Goal: Task Accomplishment & Management: Manage account settings

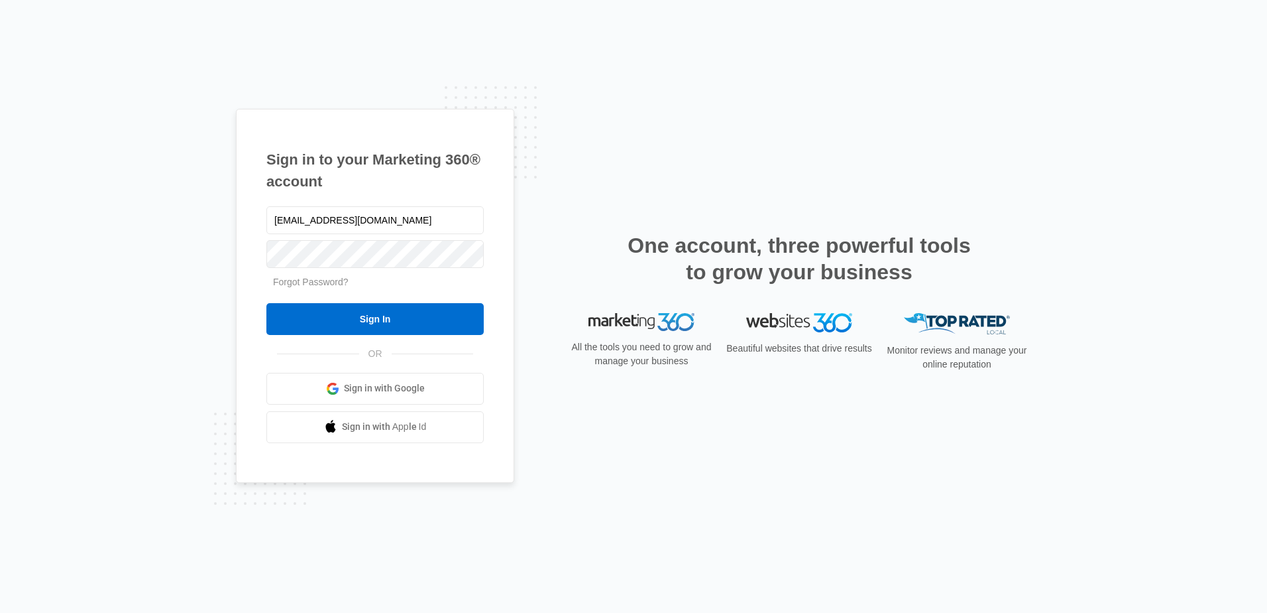
type input "[EMAIL_ADDRESS][DOMAIN_NAME]"
click at [404, 308] on input "Sign In" at bounding box center [374, 319] width 217 height 32
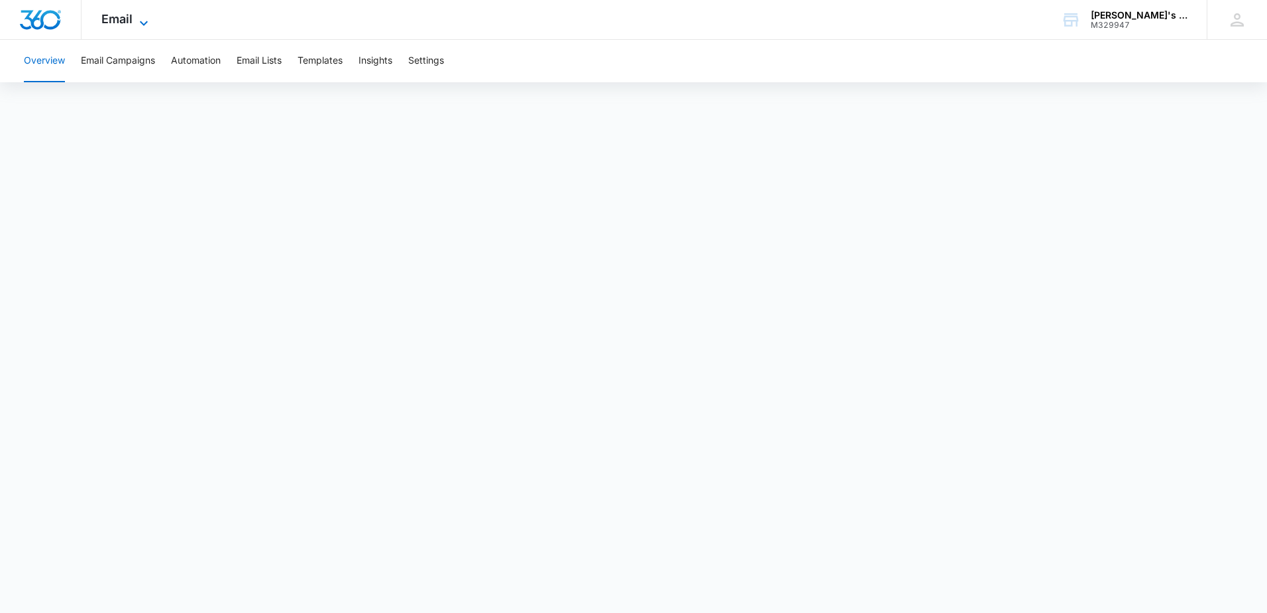
click at [123, 23] on span "Email" at bounding box center [116, 19] width 31 height 14
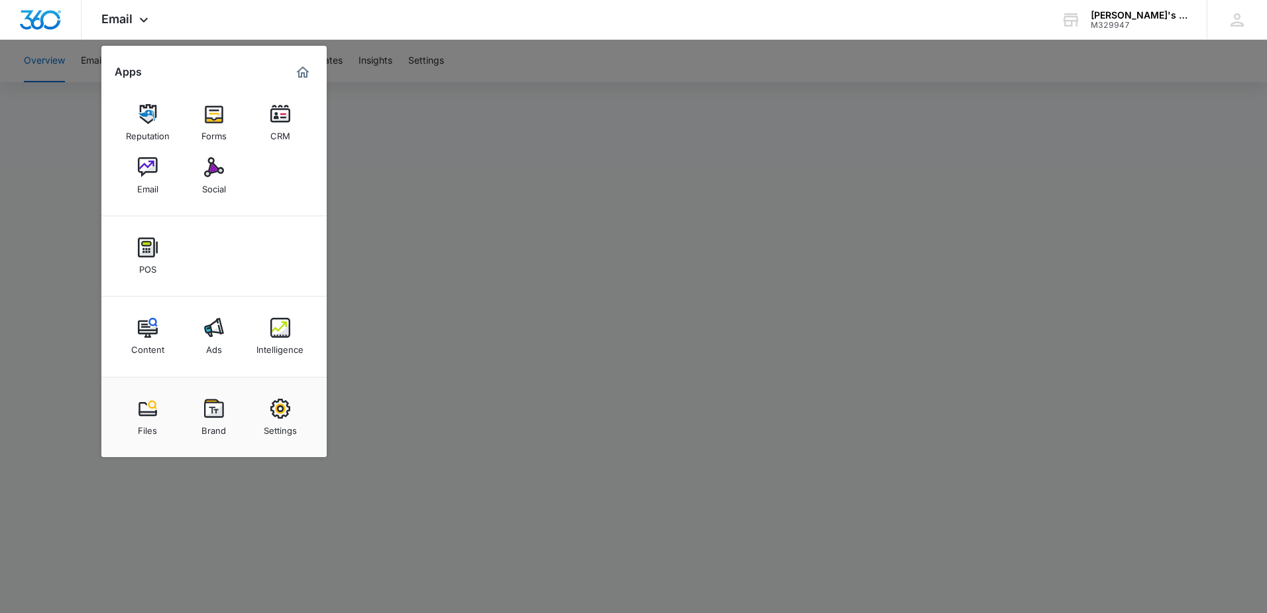
click at [440, 272] on div at bounding box center [633, 306] width 1267 height 613
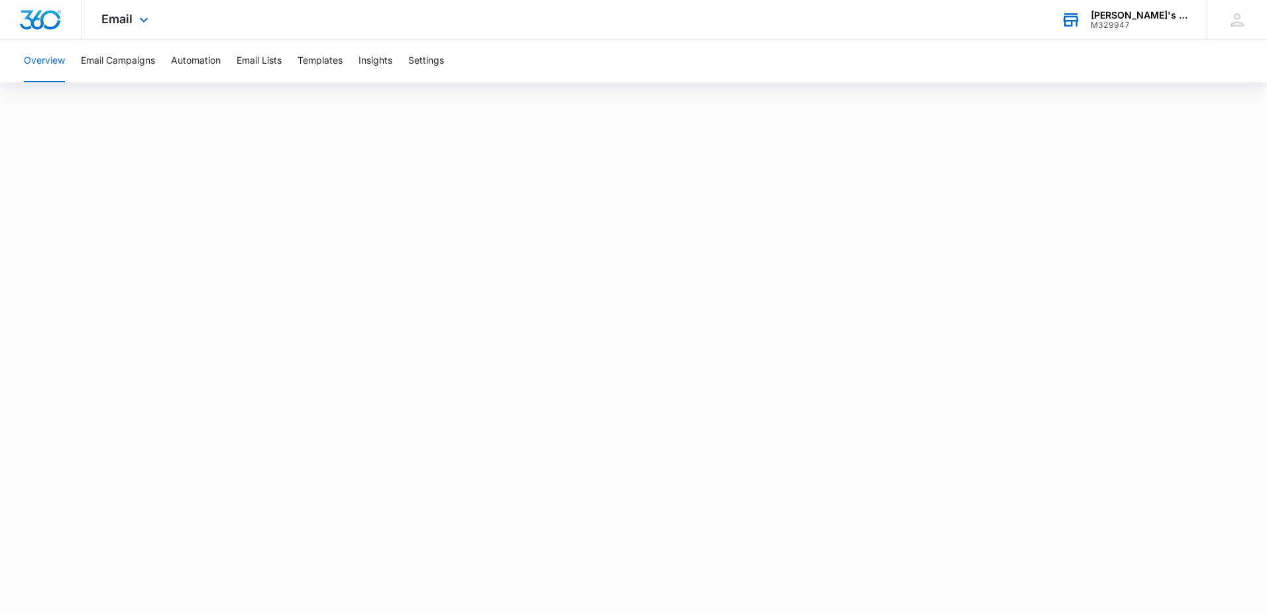
click at [1106, 27] on div "M329947" at bounding box center [1139, 25] width 97 height 9
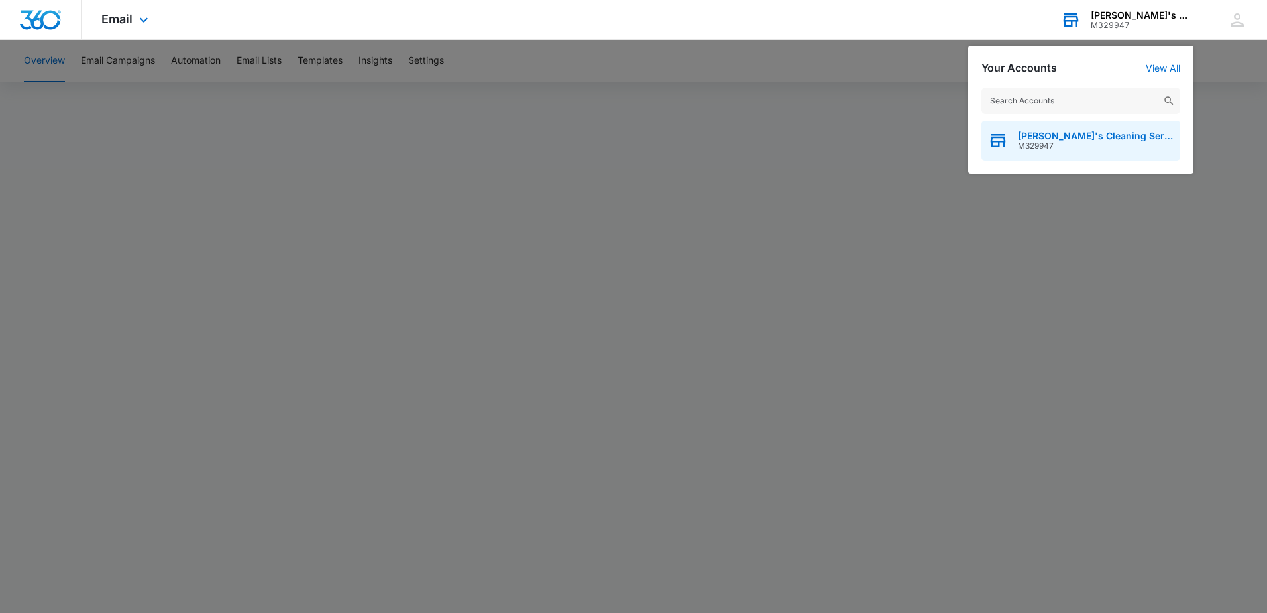
click at [1076, 144] on span "M329947" at bounding box center [1096, 145] width 156 height 9
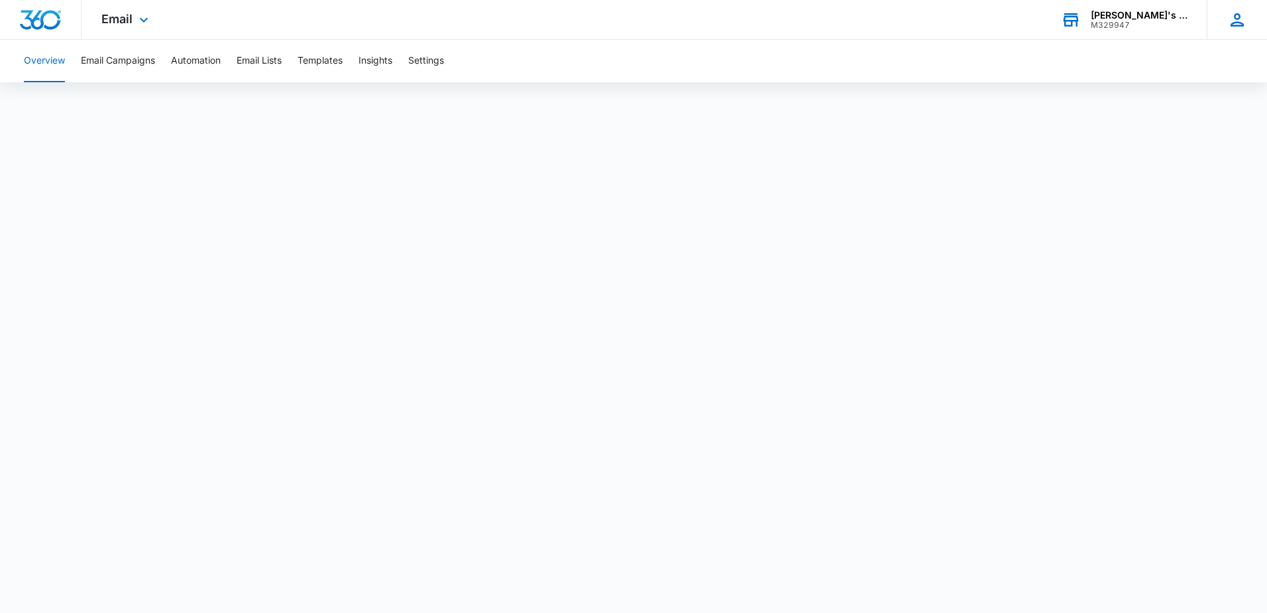
click at [1239, 16] on icon at bounding box center [1238, 20] width 20 height 20
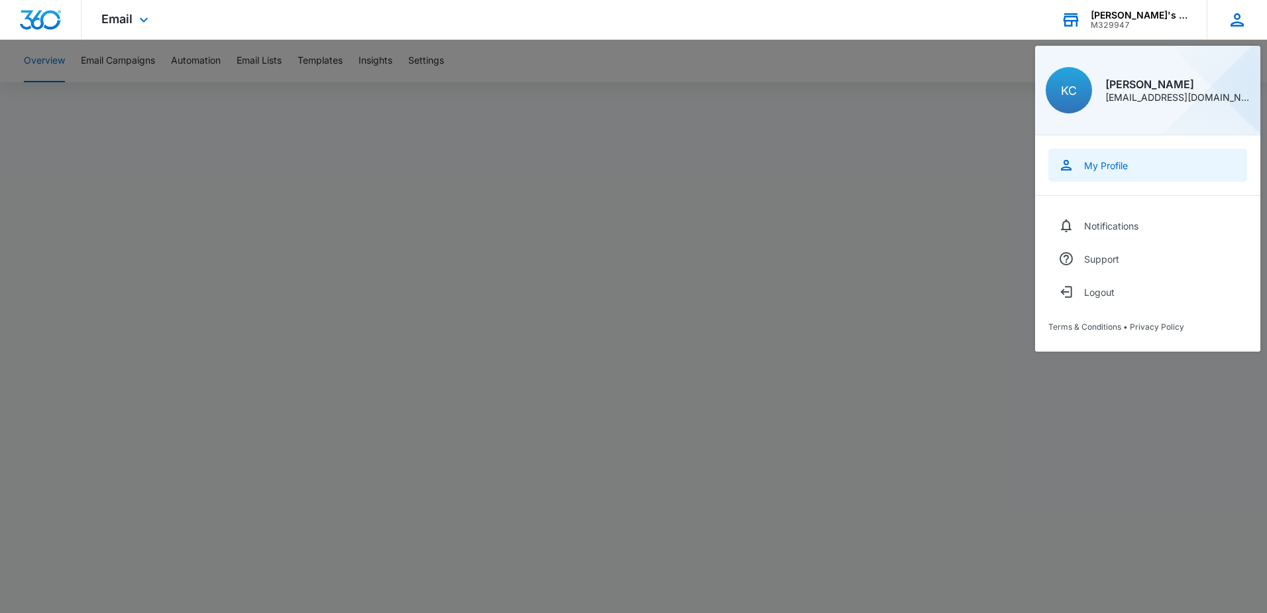
click at [1149, 176] on link "My Profile" at bounding box center [1148, 164] width 199 height 33
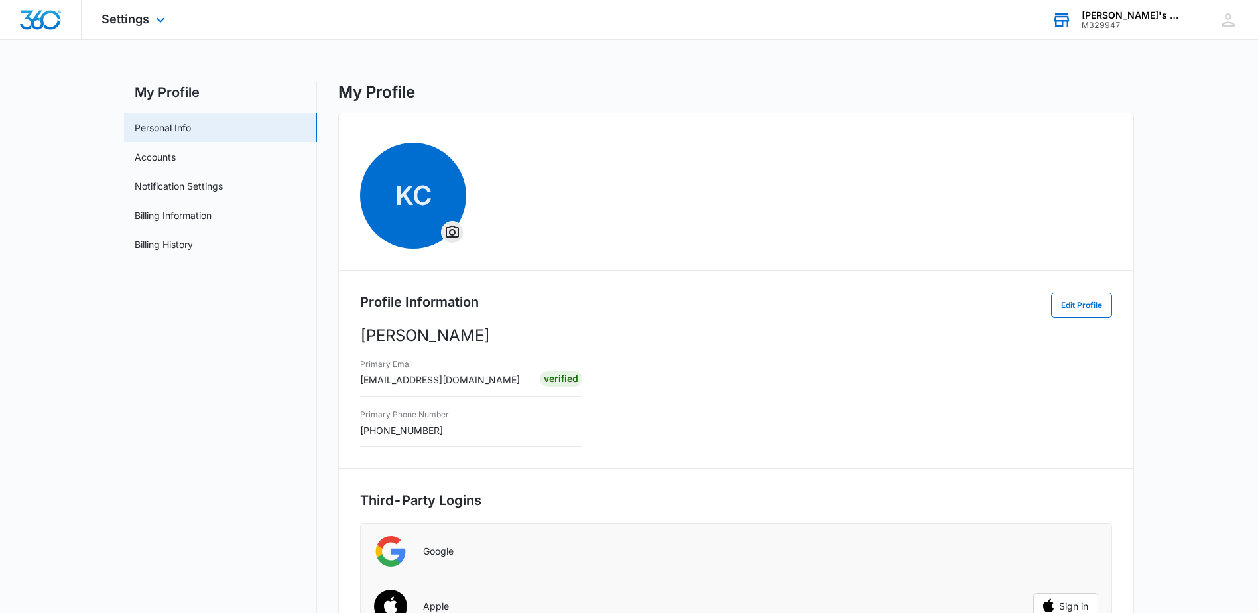
click at [143, 26] on div "Settings Apps Reputation Forms CRM Email Social POS Content Ads Intelligence Fi…" at bounding box center [135, 19] width 107 height 39
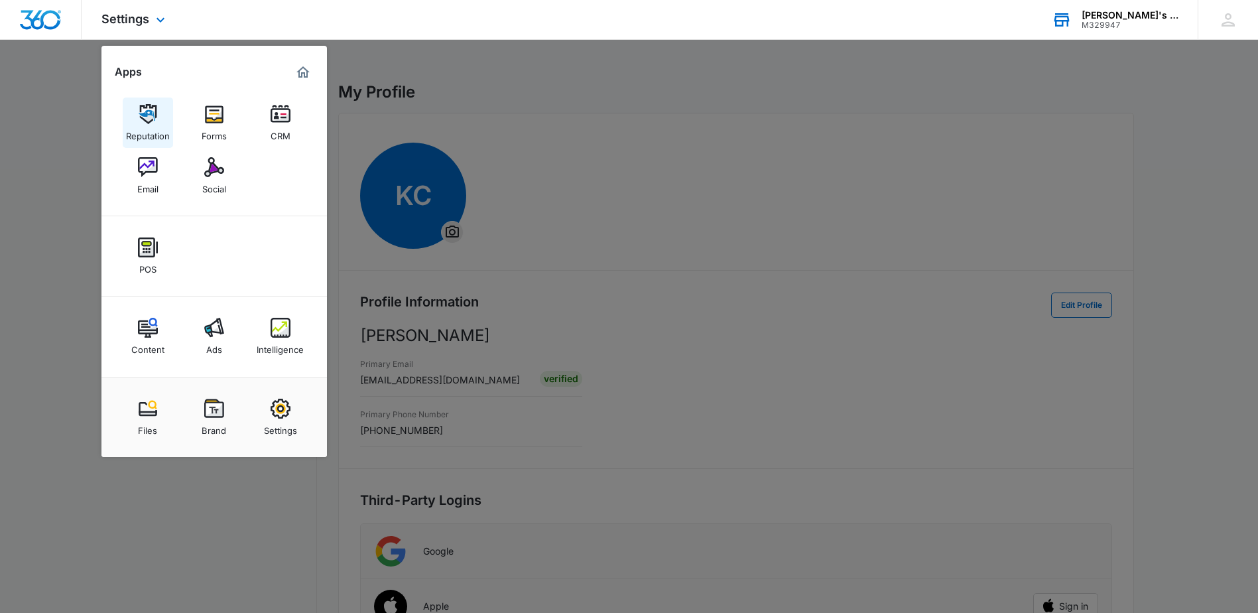
click at [154, 123] on img at bounding box center [148, 114] width 20 height 20
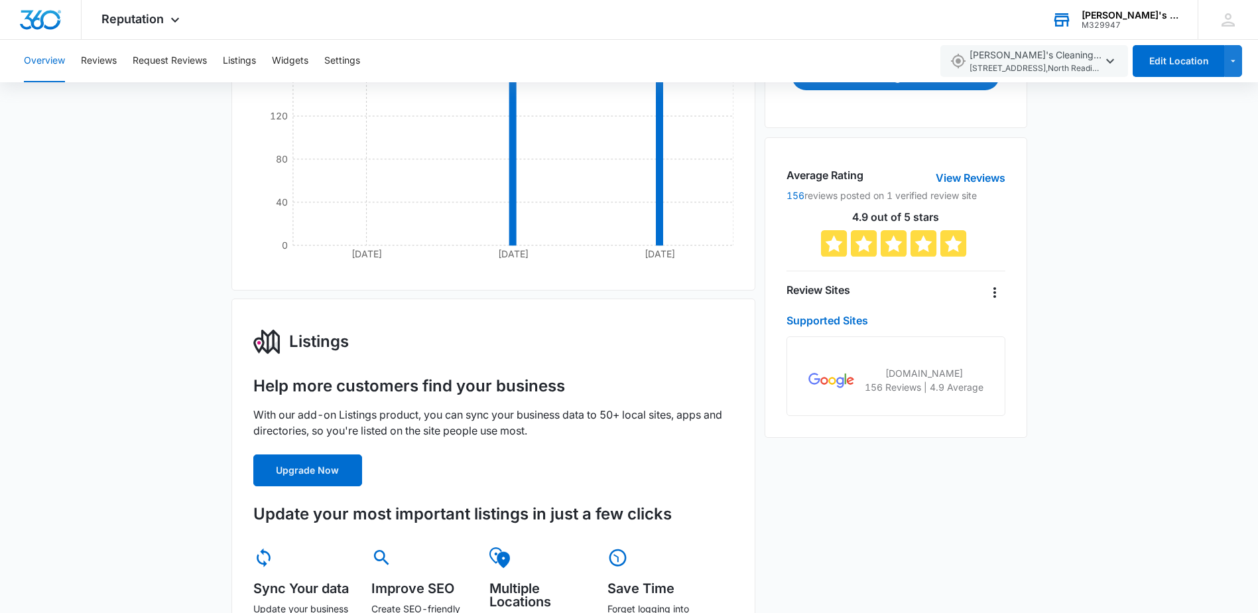
scroll to position [66, 0]
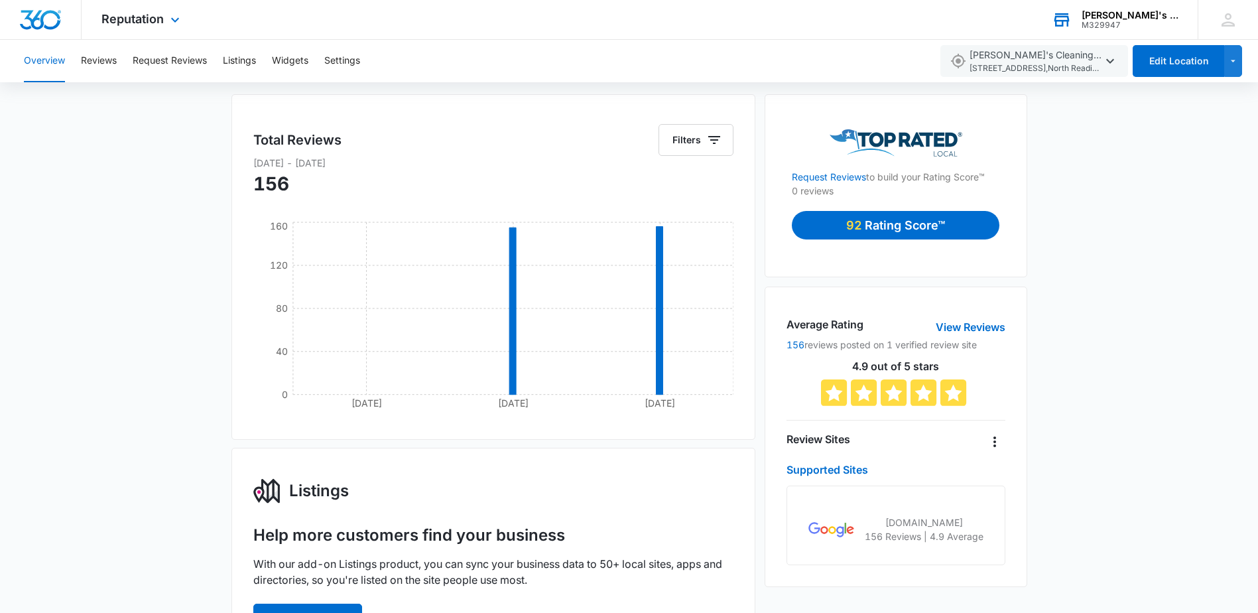
click at [179, 28] on div "Reputation Apps Reputation Forms CRM Email Social POS Content Ads Intelligence …" at bounding box center [142, 19] width 121 height 39
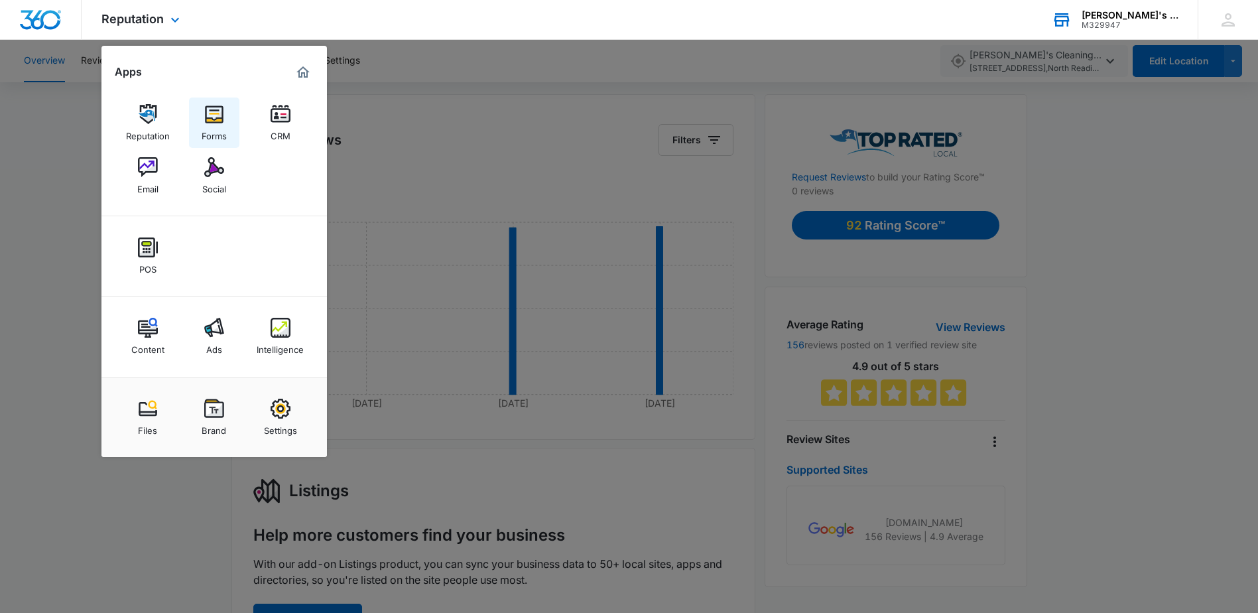
click at [223, 120] on img at bounding box center [214, 114] width 20 height 20
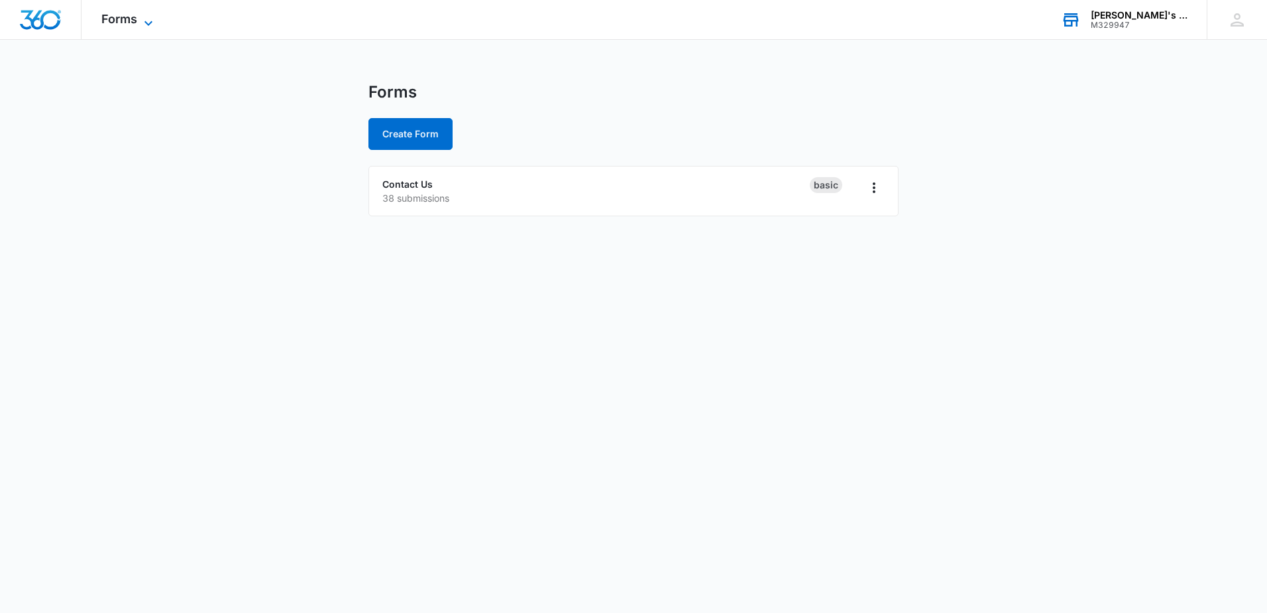
click at [146, 27] on icon at bounding box center [149, 23] width 16 height 16
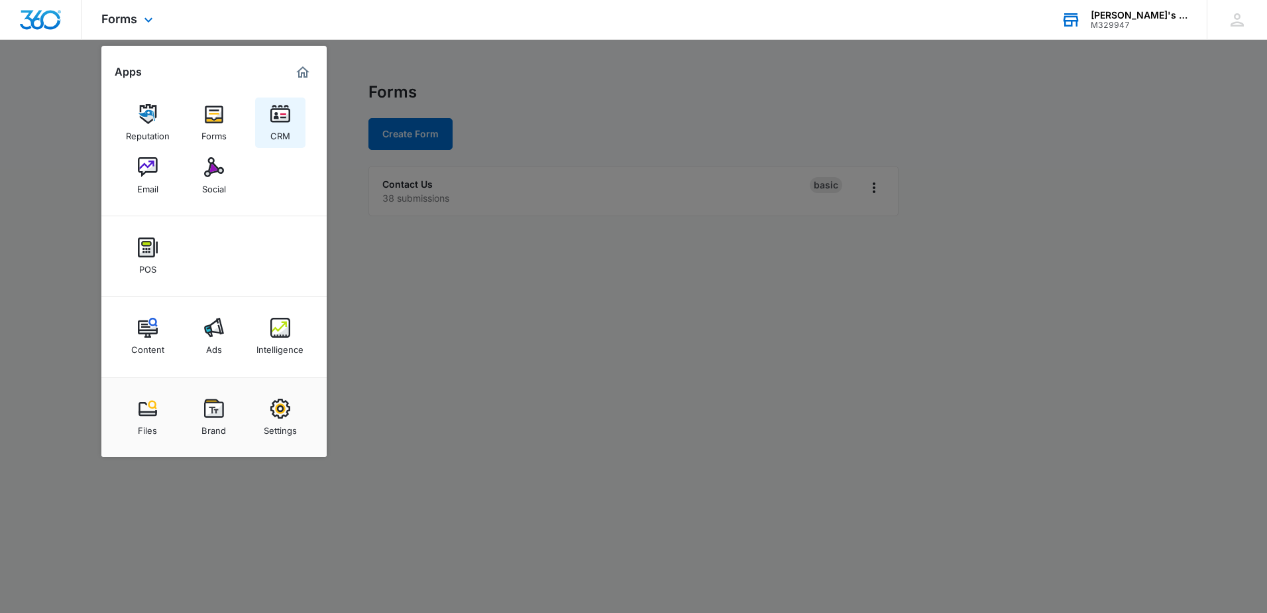
click at [277, 130] on div "CRM" at bounding box center [280, 132] width 20 height 17
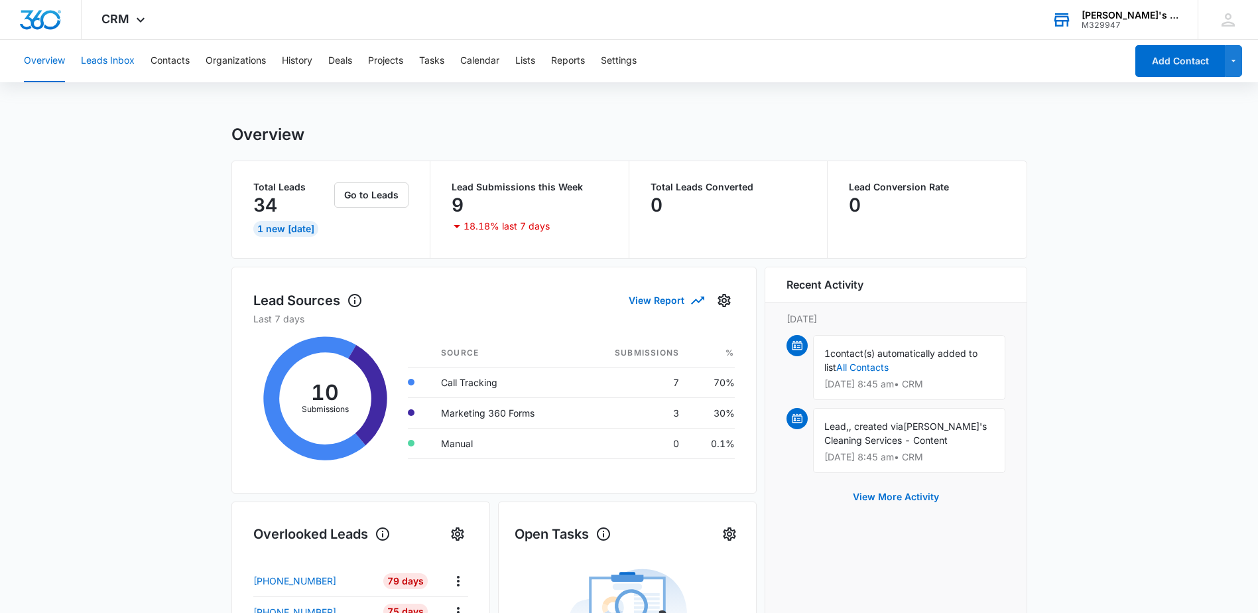
click at [112, 61] on button "Leads Inbox" at bounding box center [108, 61] width 54 height 42
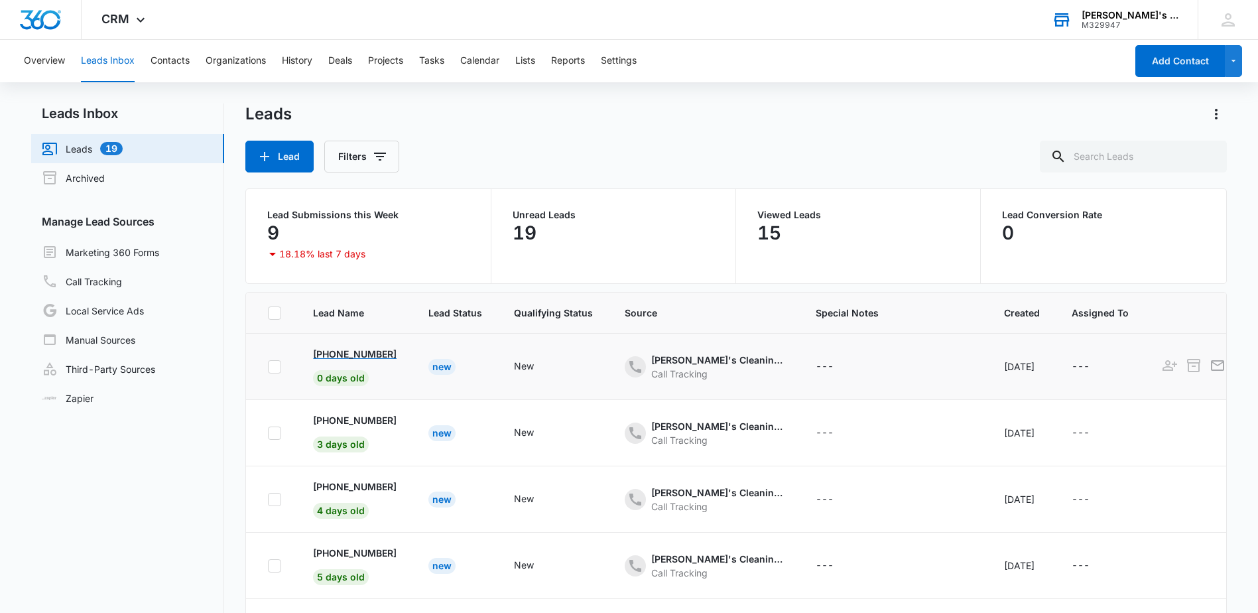
click at [377, 353] on p "[PHONE_NUMBER]" at bounding box center [355, 354] width 84 height 14
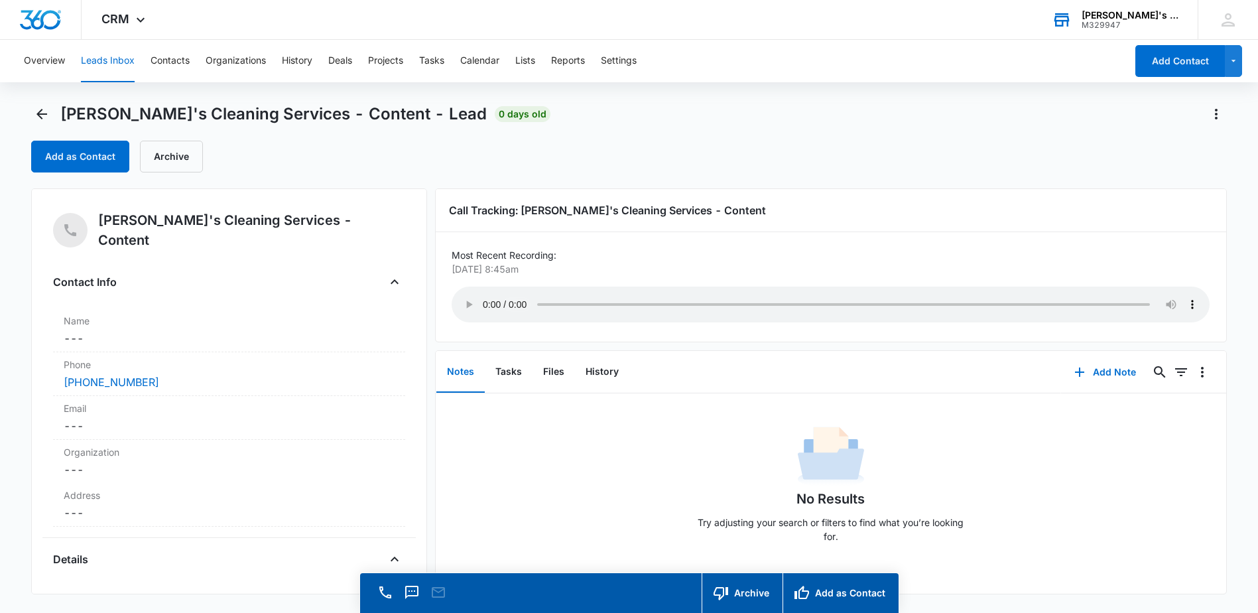
click at [30, 113] on main "[PERSON_NAME]'s Cleaning Services - Content - Lead 0 days old Add as Contact Ar…" at bounding box center [629, 376] width 1258 height 547
click at [43, 117] on icon "Back" at bounding box center [42, 114] width 16 height 16
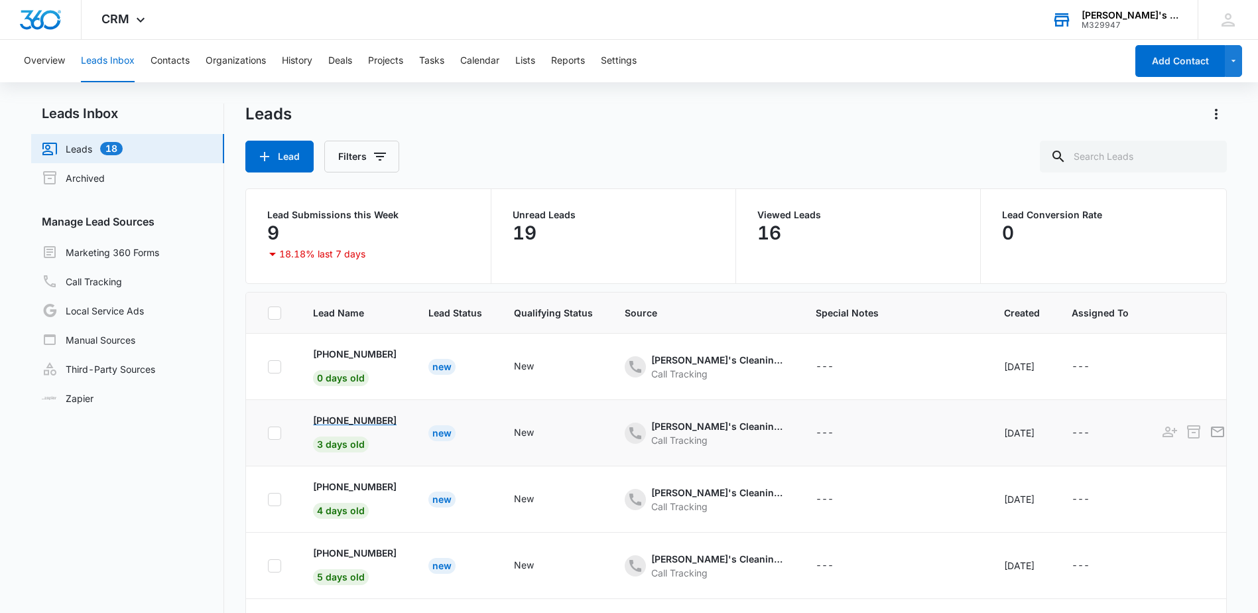
click at [357, 420] on p "[PHONE_NUMBER]" at bounding box center [355, 420] width 84 height 14
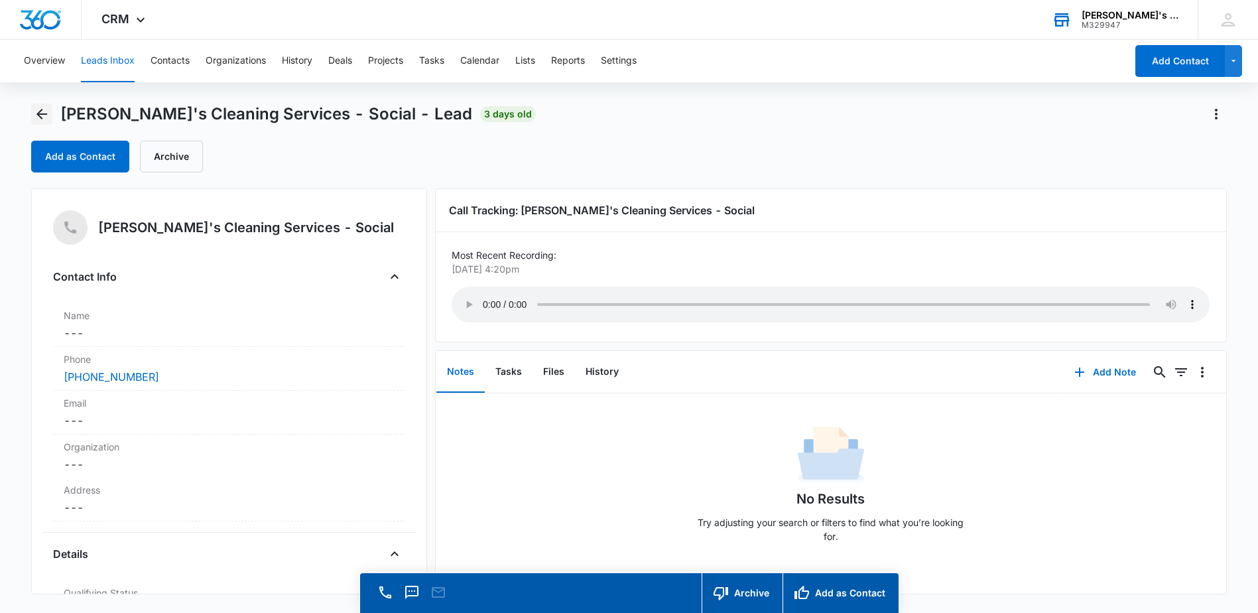
click at [42, 117] on icon "Back" at bounding box center [41, 114] width 11 height 11
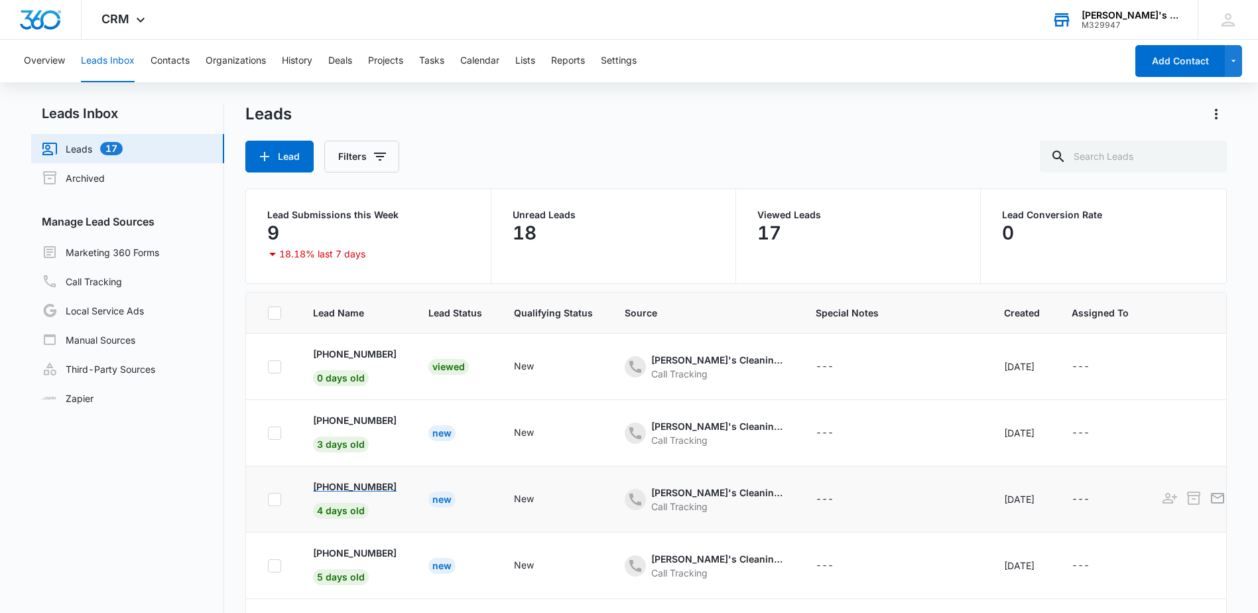
click at [347, 488] on p "[PHONE_NUMBER]" at bounding box center [355, 486] width 84 height 14
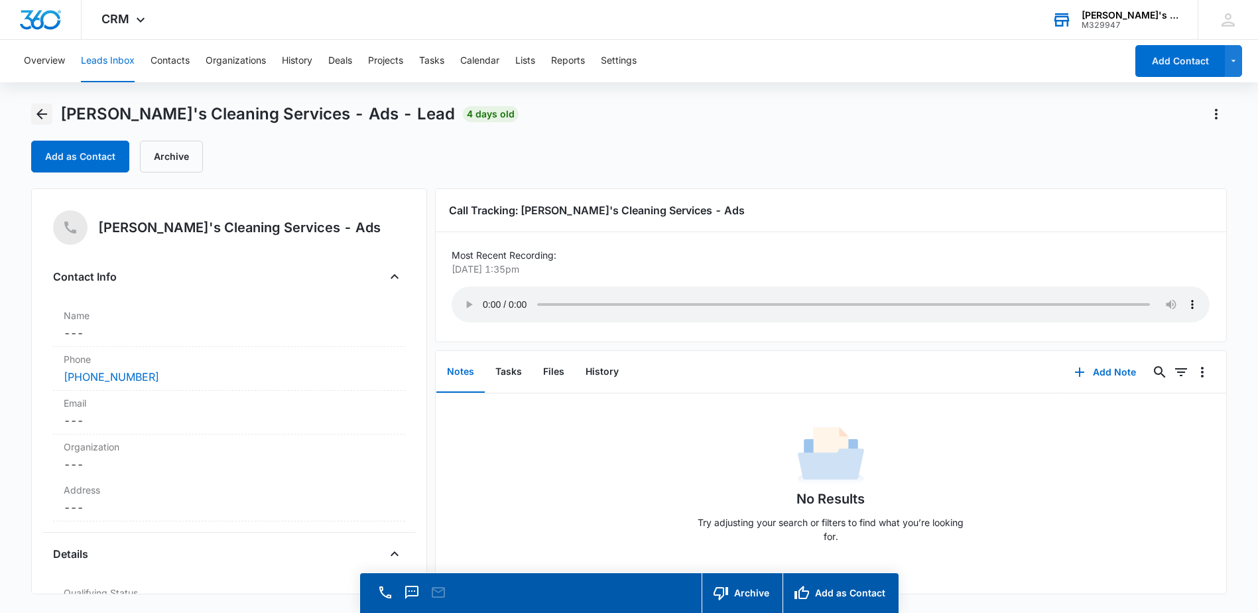
click at [43, 110] on icon "Back" at bounding box center [42, 114] width 16 height 16
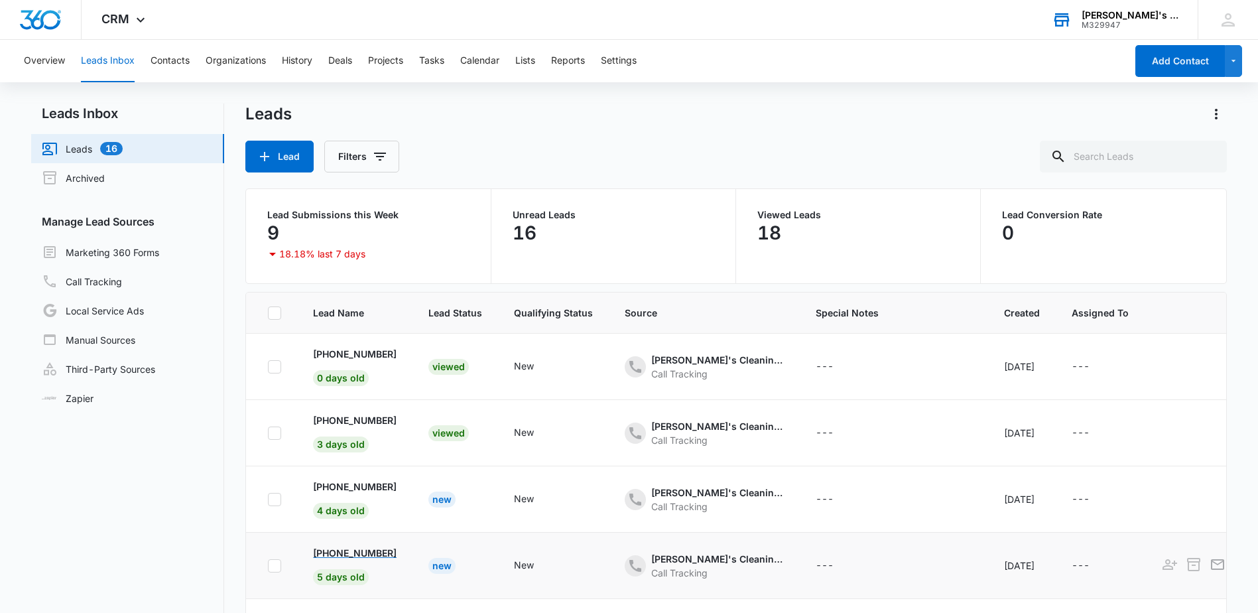
click at [356, 558] on p "[PHONE_NUMBER]" at bounding box center [355, 553] width 84 height 14
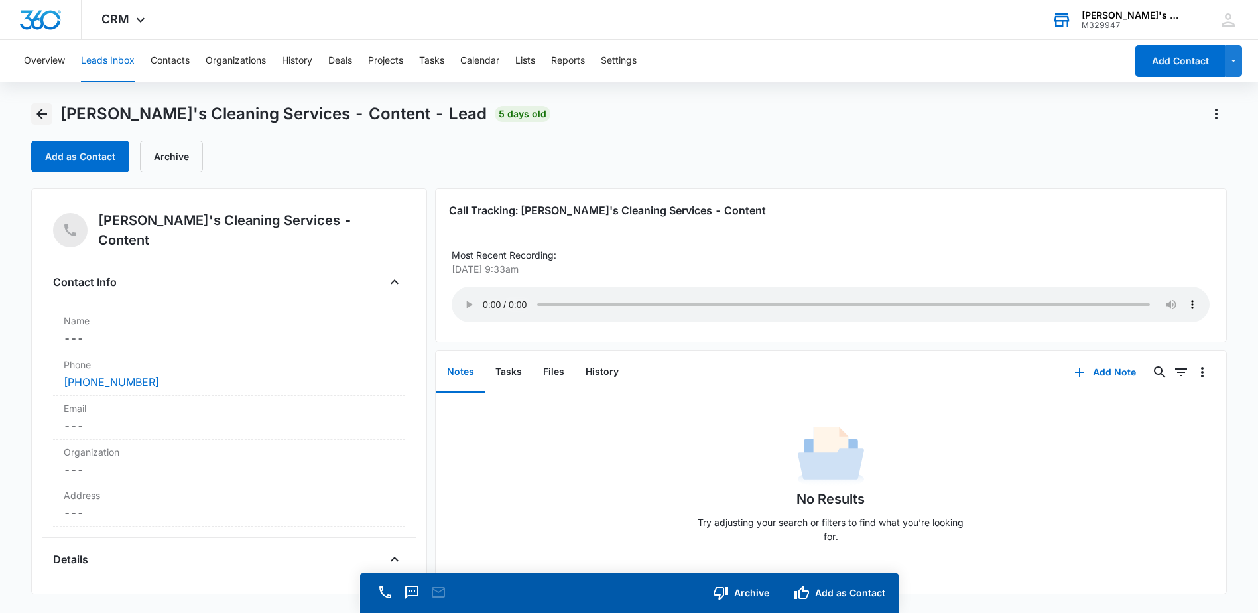
click at [47, 115] on icon "Back" at bounding box center [41, 114] width 11 height 11
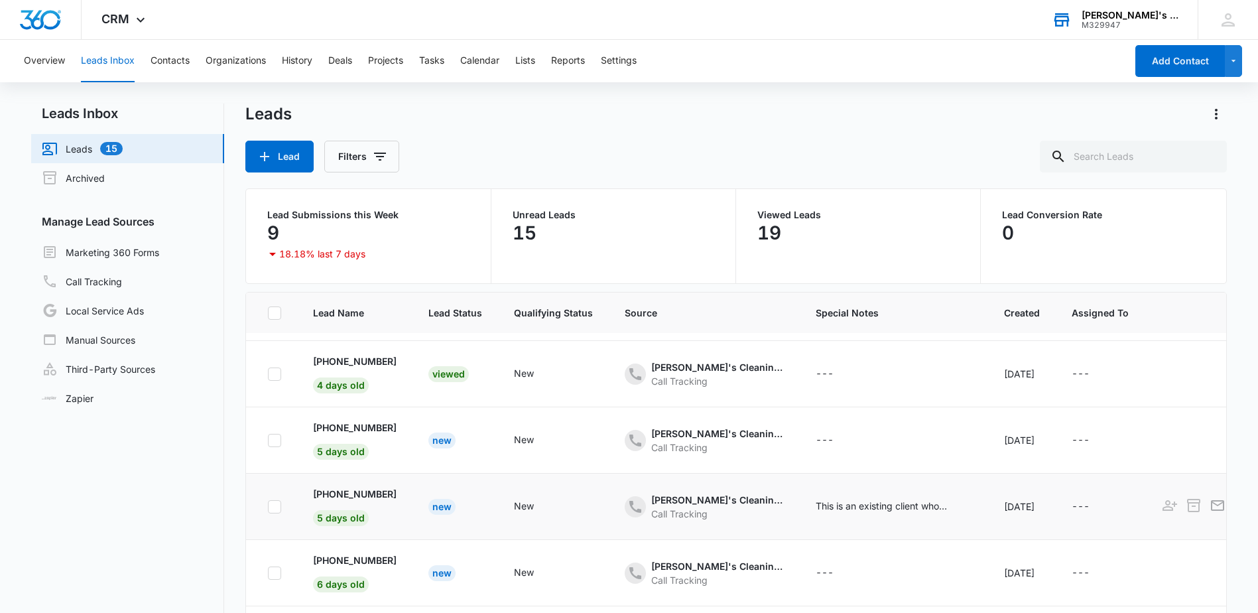
scroll to position [133, 0]
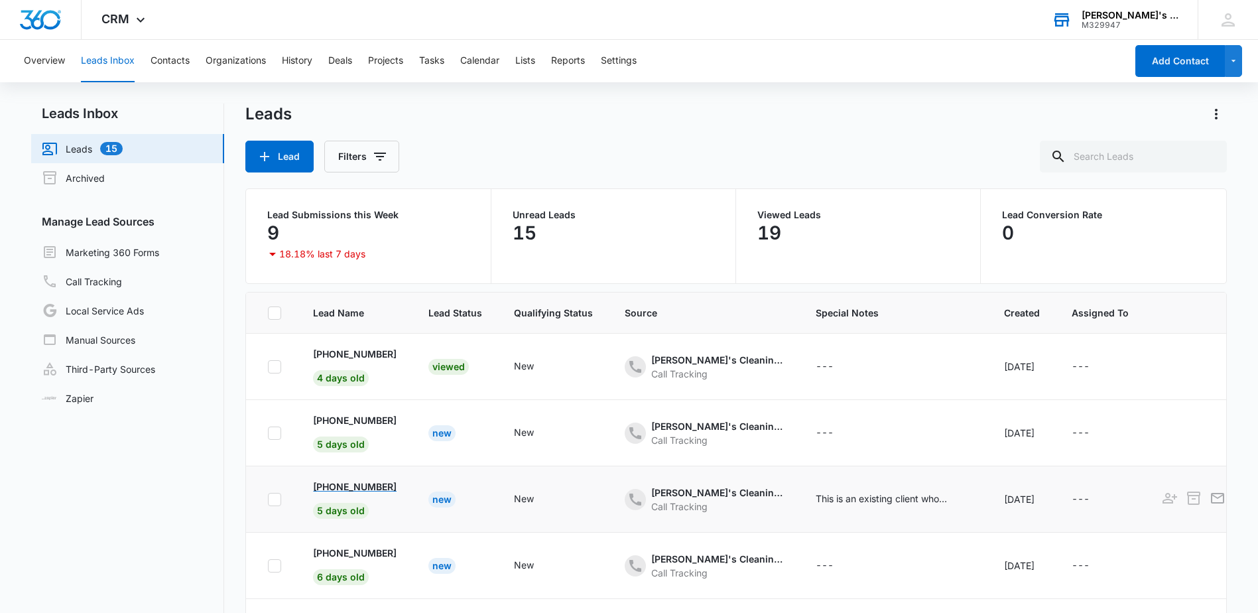
click at [373, 489] on p "[PHONE_NUMBER]" at bounding box center [355, 486] width 84 height 14
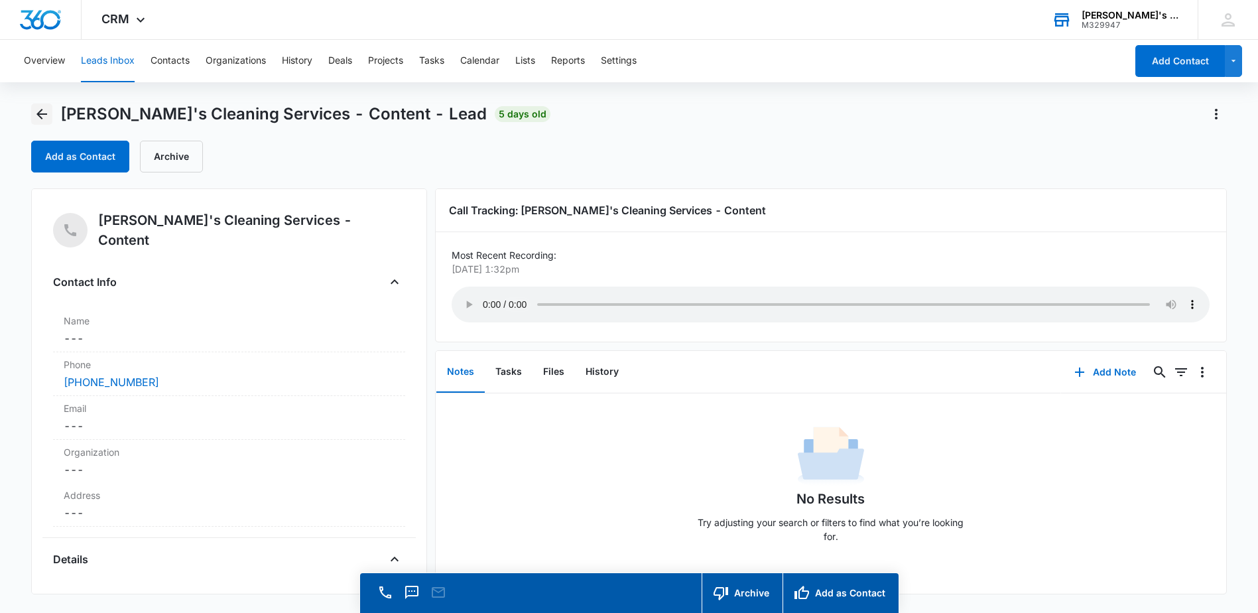
click at [40, 107] on icon "Back" at bounding box center [42, 114] width 16 height 16
